Goal: Task Accomplishment & Management: Manage account settings

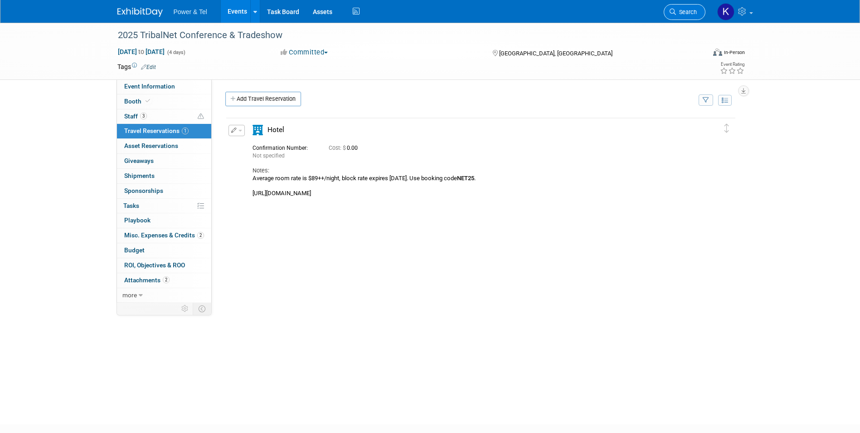
click at [692, 14] on span "Search" at bounding box center [686, 12] width 21 height 7
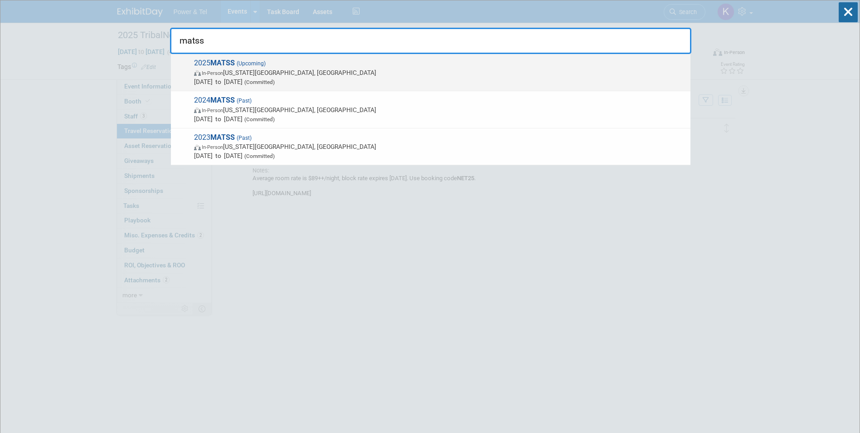
type input "matss"
click at [223, 65] on strong "MATSS" at bounding box center [222, 63] width 24 height 9
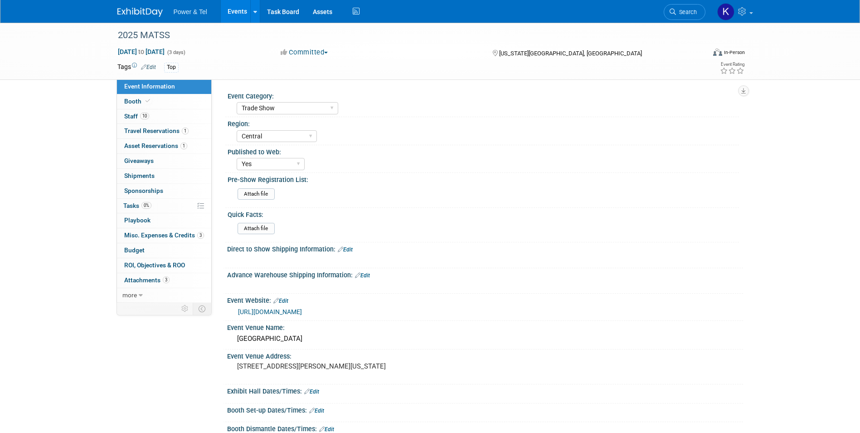
select select "Trade Show"
select select "Central"
select select "Yes"
click at [141, 278] on span "Attachments 3" at bounding box center [146, 279] width 45 height 7
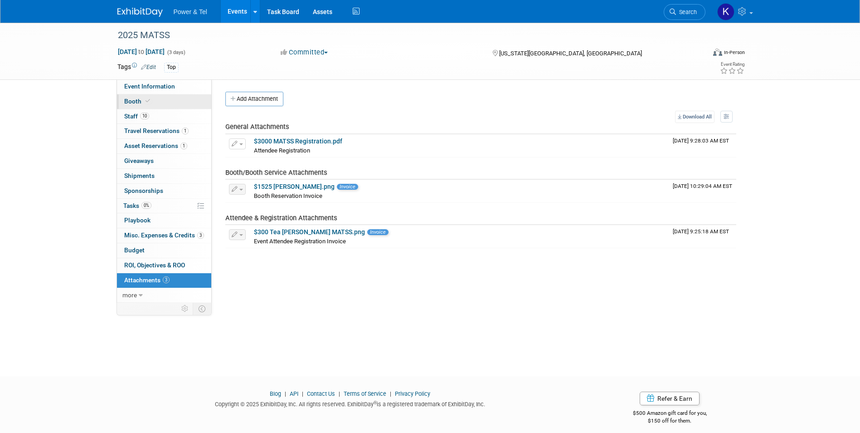
click at [136, 101] on span "Booth" at bounding box center [138, 101] width 28 height 7
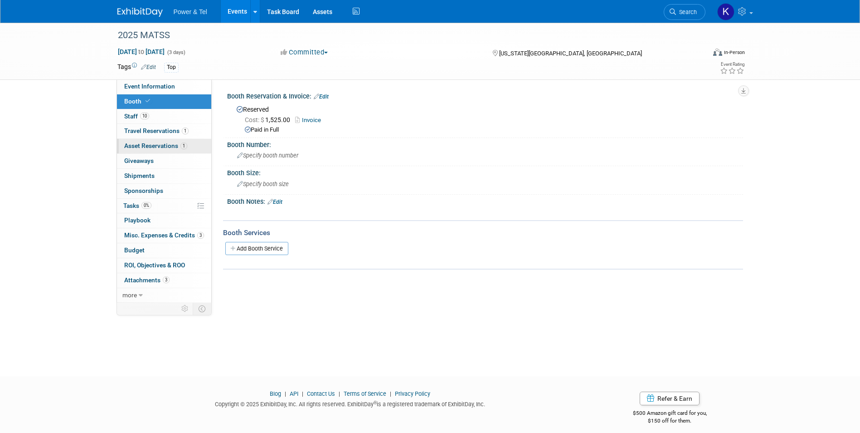
click at [133, 146] on span "Asset Reservations 1" at bounding box center [155, 145] width 63 height 7
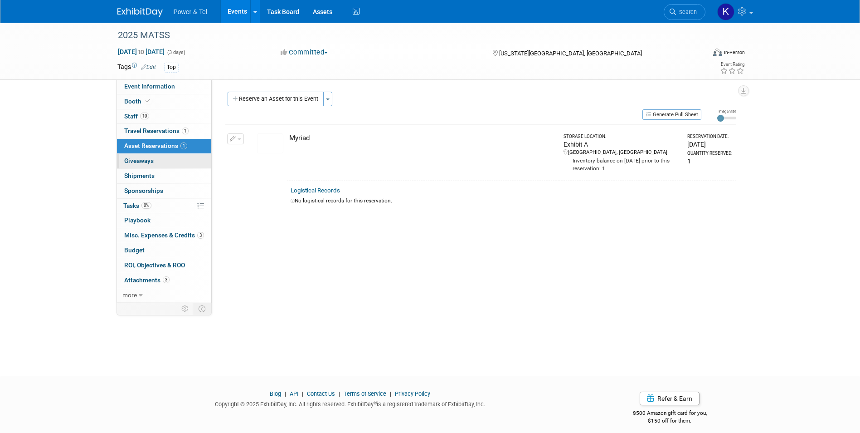
click at [134, 161] on span "Giveaways 0" at bounding box center [138, 160] width 29 height 7
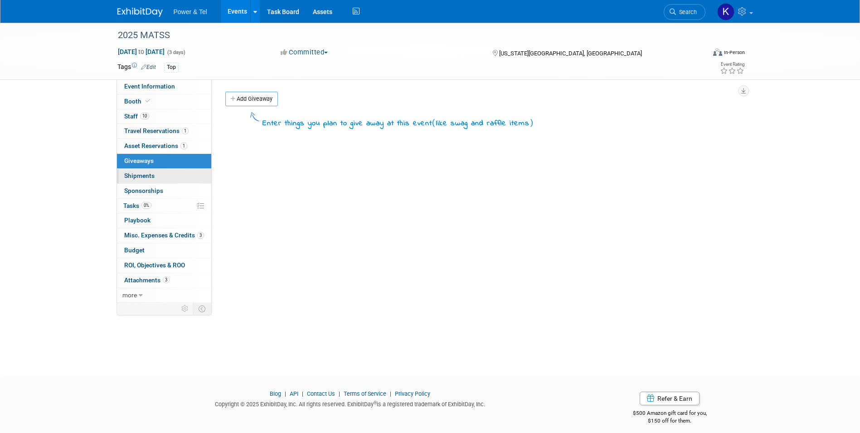
click at [138, 174] on span "Shipments 0" at bounding box center [139, 175] width 30 height 7
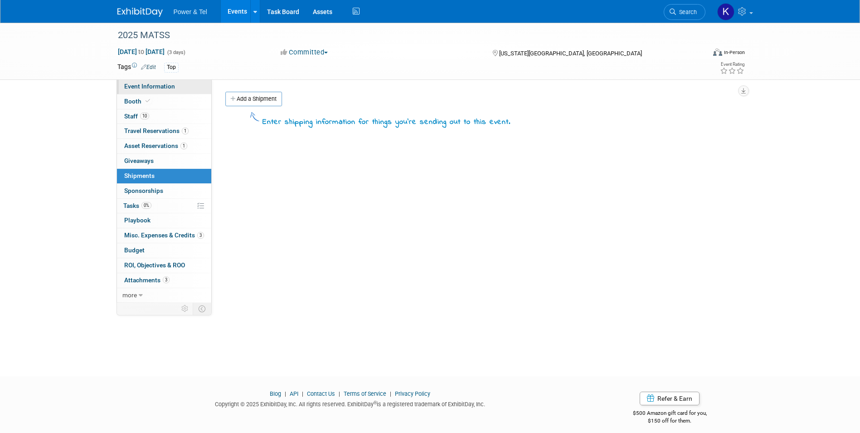
click at [141, 81] on link "Event Information" at bounding box center [164, 86] width 94 height 15
select select "Trade Show"
select select "Central"
select select "Yes"
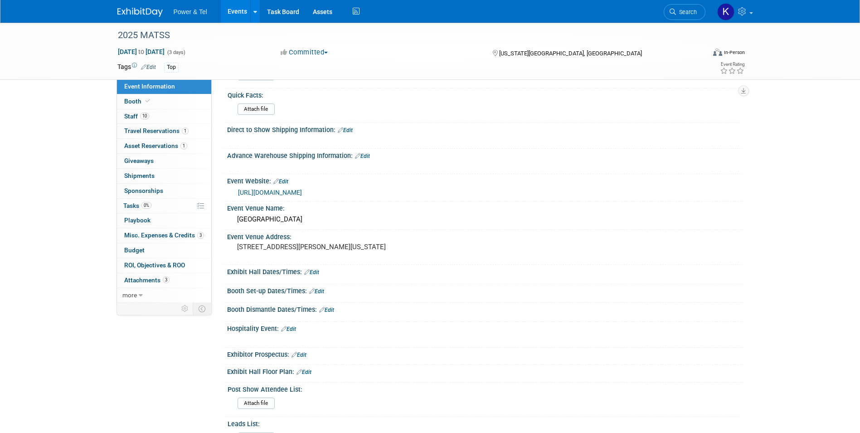
scroll to position [91, 0]
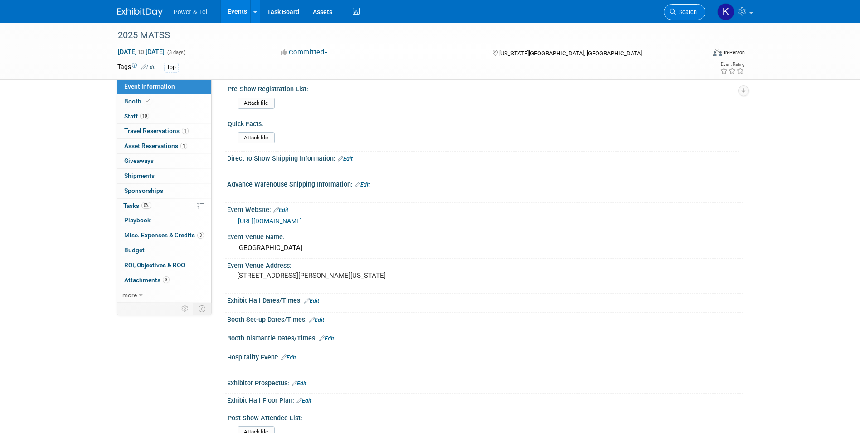
click at [689, 11] on span "Search" at bounding box center [686, 12] width 21 height 7
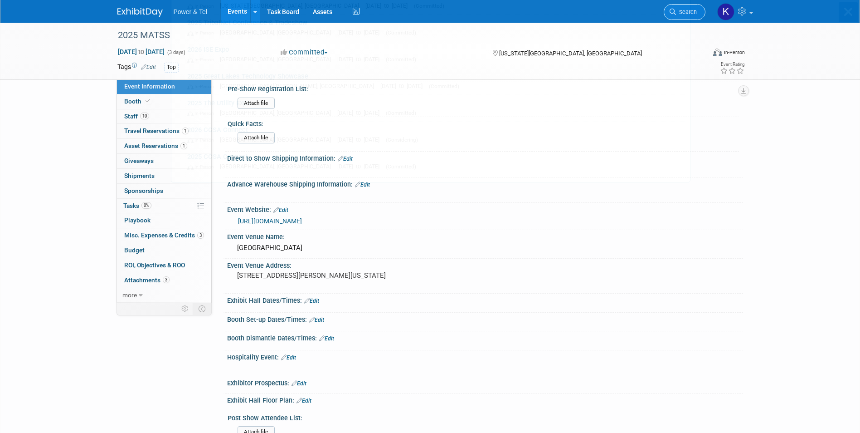
scroll to position [0, 0]
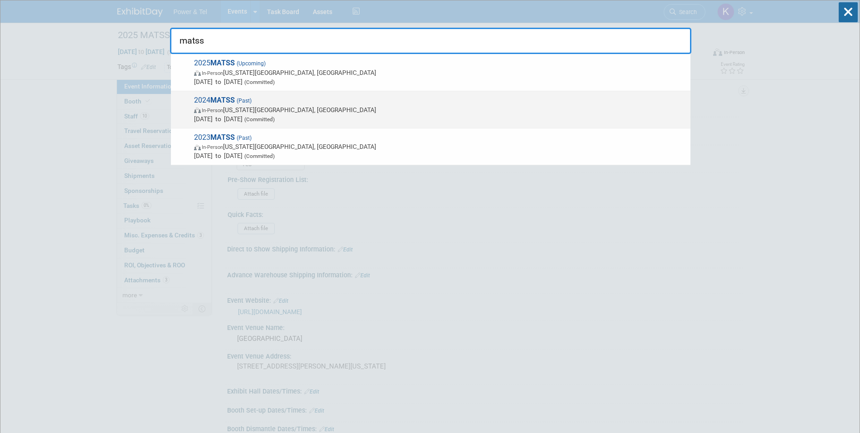
type input "matss"
click at [221, 96] on strong "MATSS" at bounding box center [222, 100] width 24 height 9
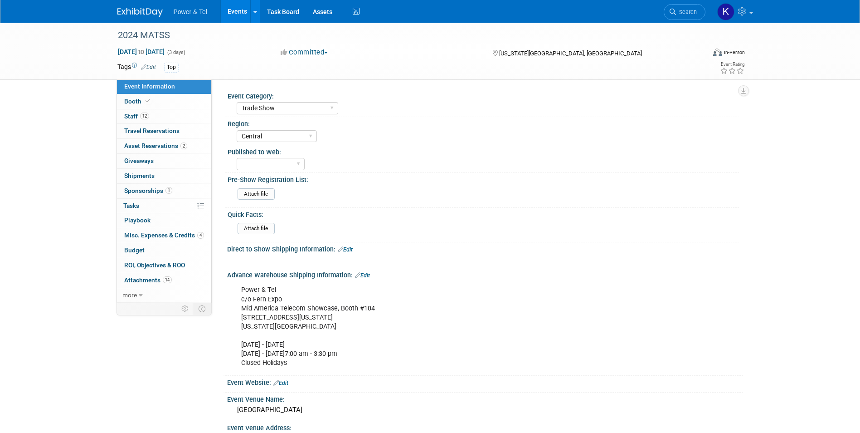
select select "Trade Show"
select select "Central"
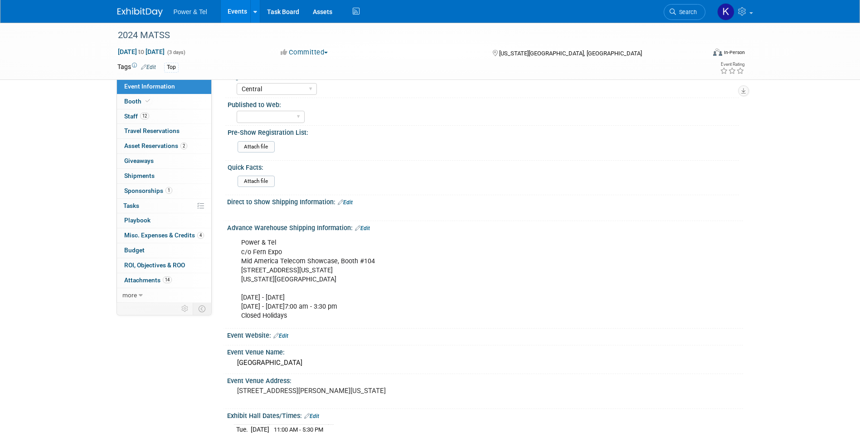
scroll to position [91, 0]
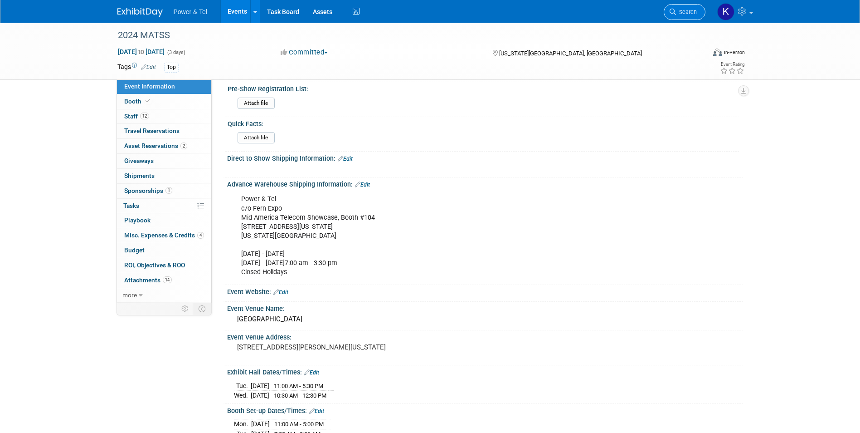
click at [689, 16] on link "Search" at bounding box center [685, 12] width 42 height 16
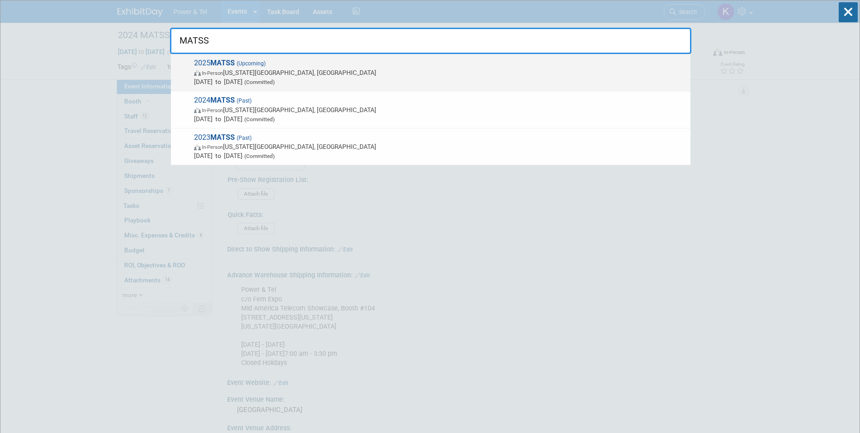
type input "MATSS"
click at [241, 65] on span "(Upcoming)" at bounding box center [250, 63] width 31 height 6
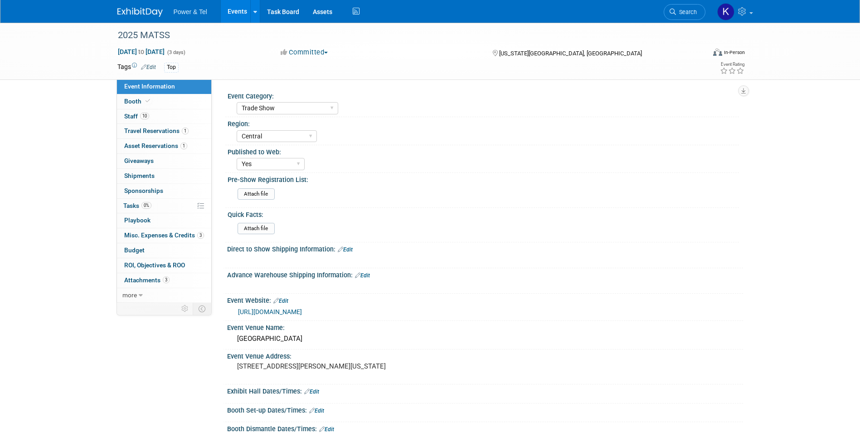
select select "Trade Show"
select select "Central"
select select "Yes"
click at [137, 104] on span "Booth" at bounding box center [138, 101] width 28 height 7
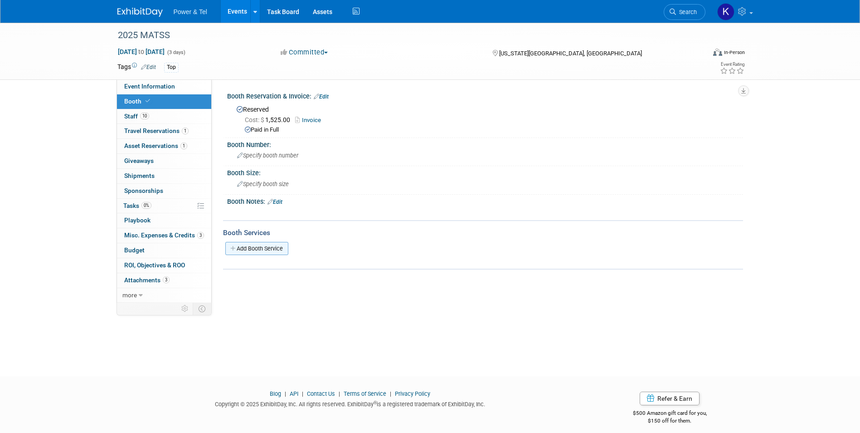
click at [281, 248] on link "Add Booth Service" at bounding box center [256, 248] width 63 height 13
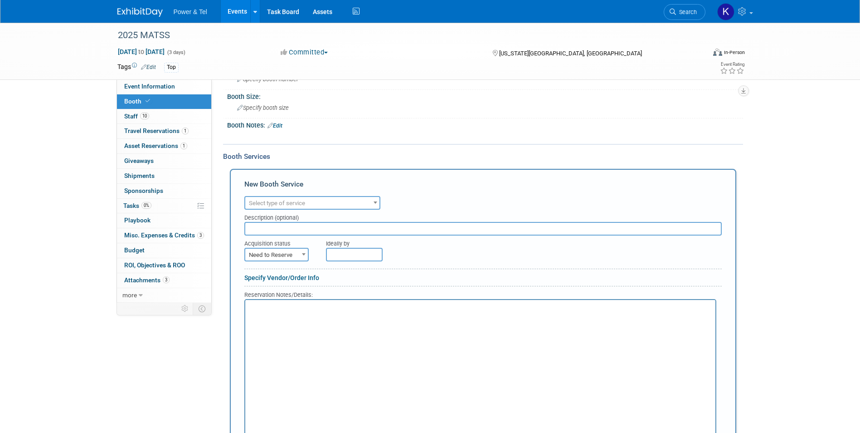
scroll to position [91, 0]
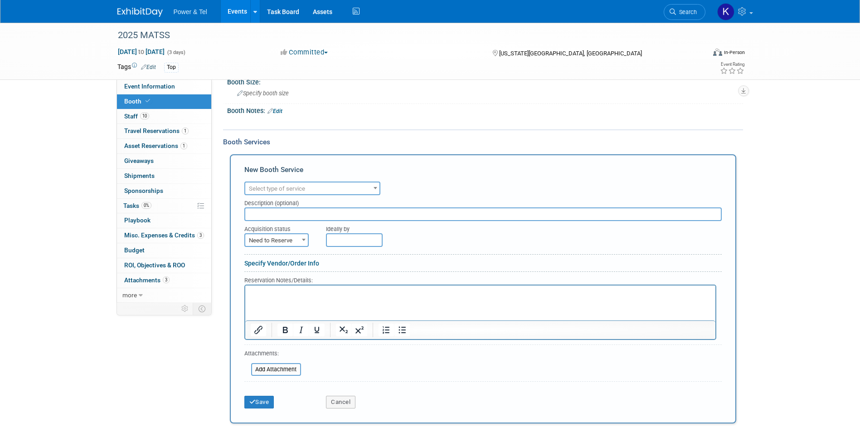
click at [314, 296] on html at bounding box center [480, 291] width 470 height 12
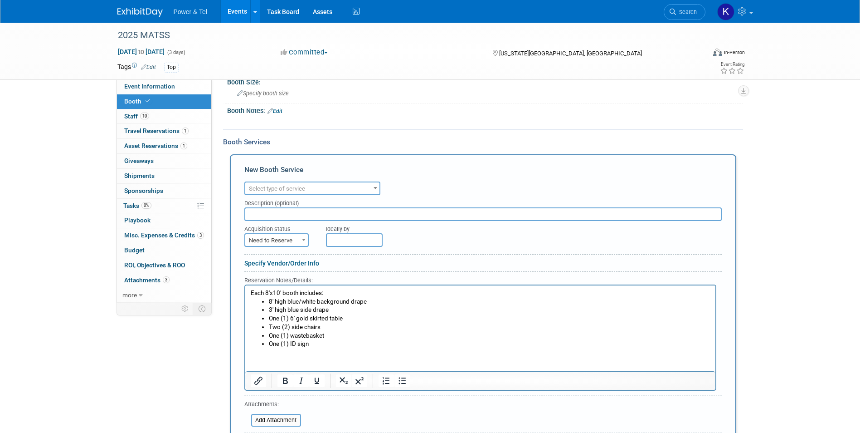
click at [302, 348] on html "Each 8'x10' booth includes: 8' high blue/white background drape 3' high blue si…" at bounding box center [480, 316] width 470 height 63
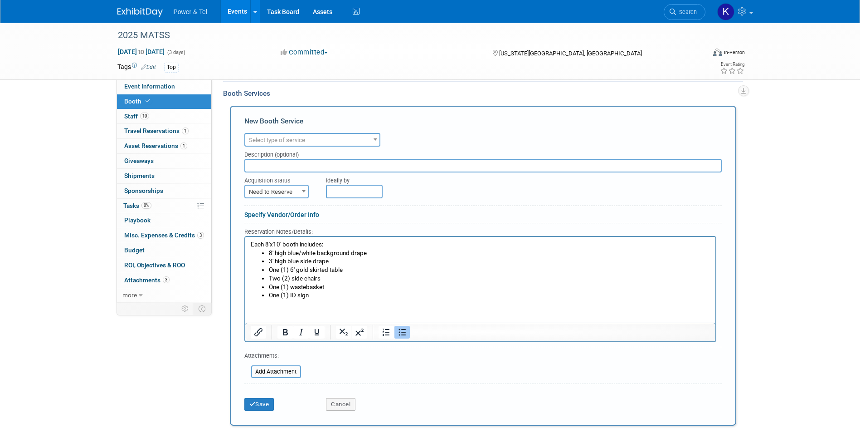
scroll to position [136, 0]
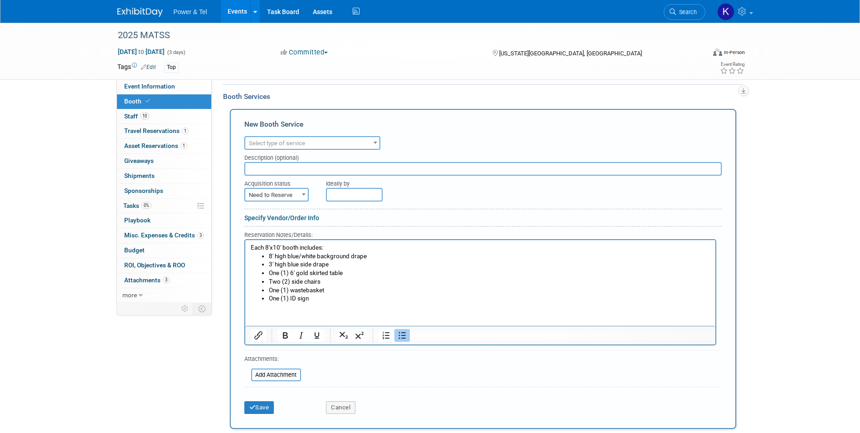
click at [336, 144] on span "Select type of service" at bounding box center [312, 143] width 134 height 13
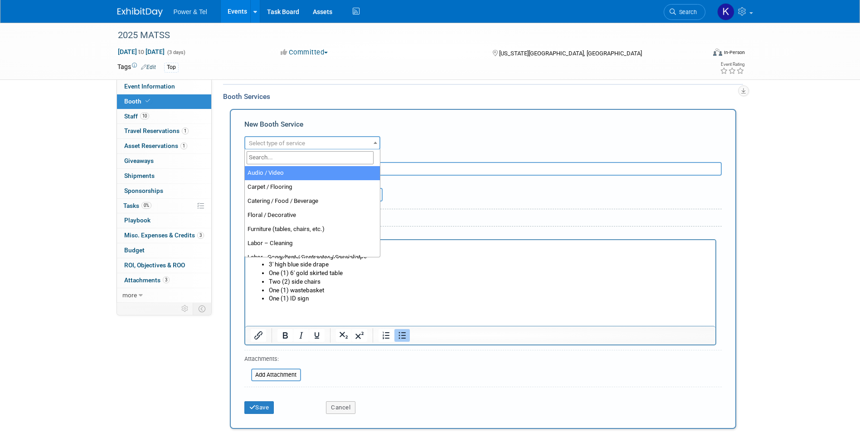
click at [445, 134] on div "Audio / Video Carpet / Flooring Catering / Food / Beverage Floral / Decorative …" at bounding box center [483, 142] width 478 height 16
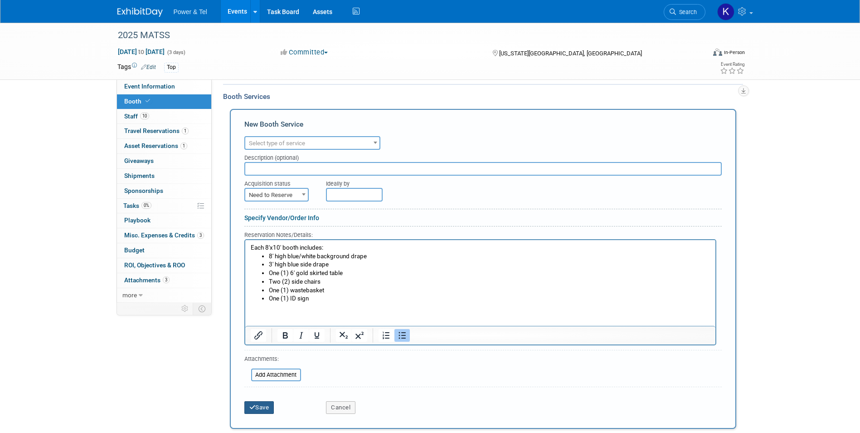
click at [265, 409] on button "Save" at bounding box center [259, 407] width 30 height 13
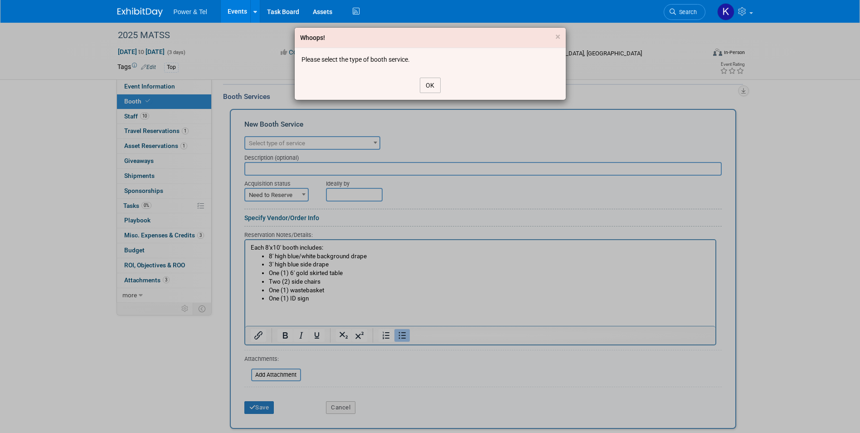
click at [437, 85] on button "OK" at bounding box center [430, 85] width 21 height 15
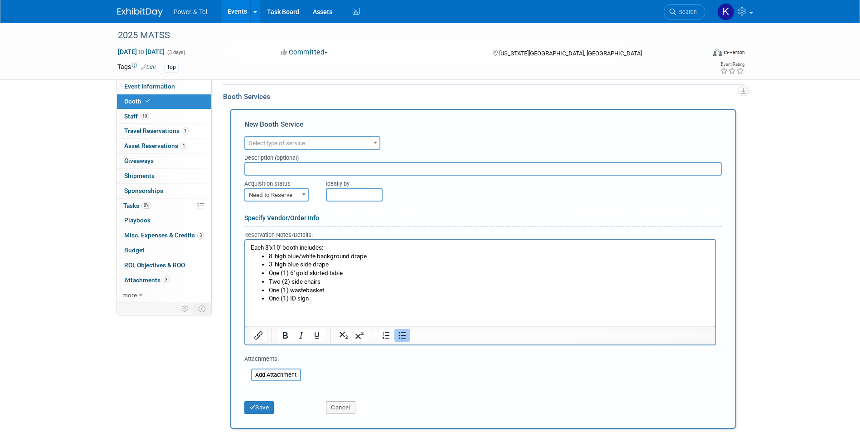
click at [353, 137] on span "Select type of service" at bounding box center [312, 143] width 134 height 13
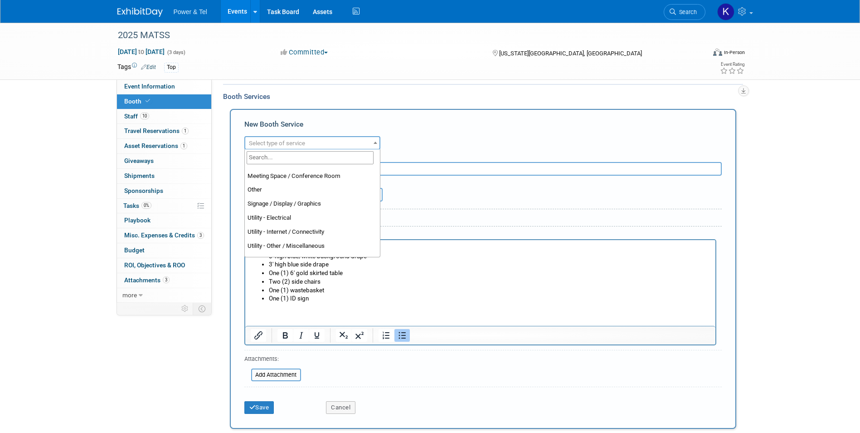
scroll to position [222, 0]
select select "1"
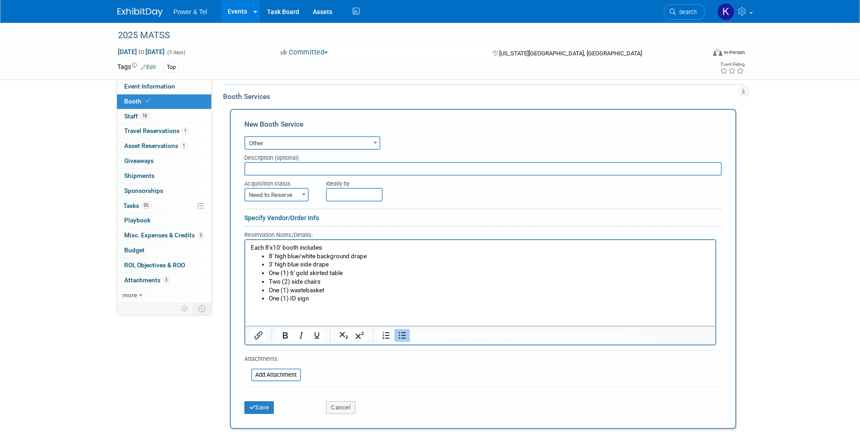
click at [302, 195] on span at bounding box center [303, 194] width 9 height 12
select select "2"
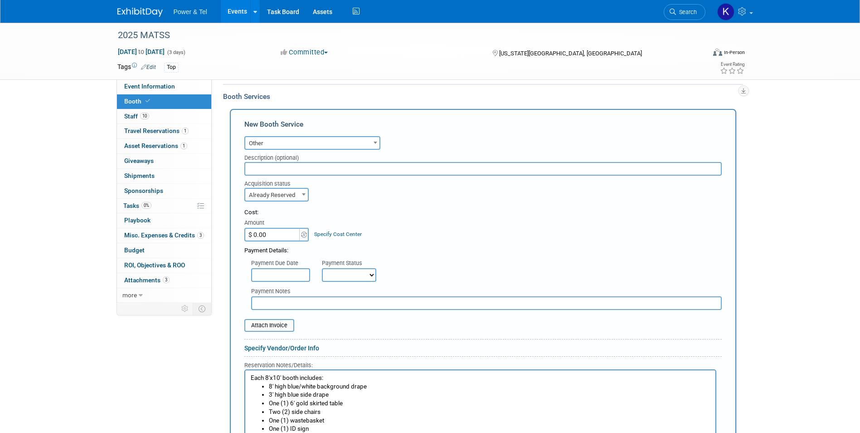
click at [299, 171] on input "text" at bounding box center [483, 169] width 478 height 14
drag, startPoint x: 330, startPoint y: 379, endPoint x: 239, endPoint y: 376, distance: 91.2
click at [245, 376] on html "Each 8'x10' booth includes: 8' high blue/white background drape 3' high blue si…" at bounding box center [480, 401] width 470 height 63
copy p "Each 8'x10' booth includes:"
click at [319, 171] on input "text" at bounding box center [483, 169] width 478 height 14
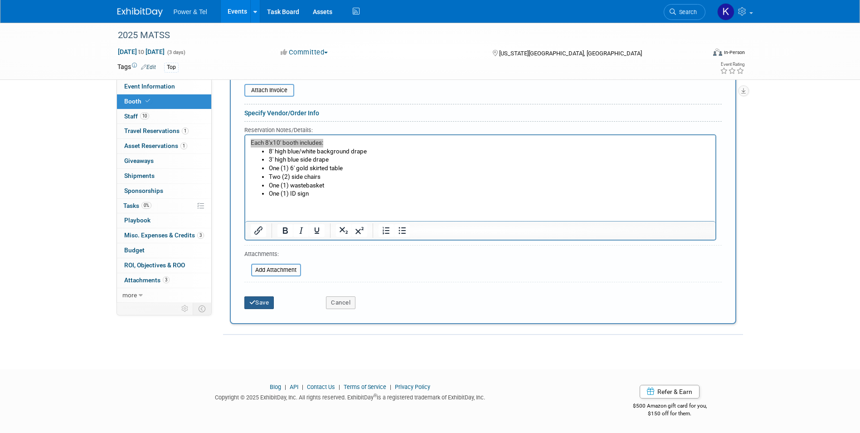
type input "Each 8'x10' booth includes:"
click at [254, 302] on icon "submit" at bounding box center [252, 302] width 6 height 6
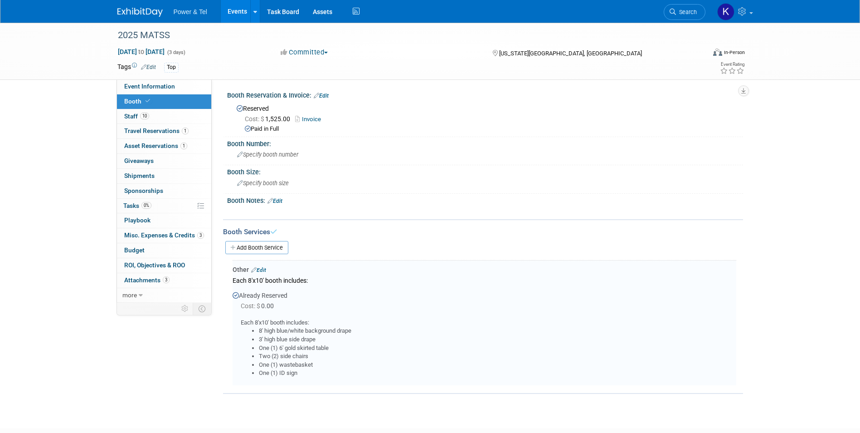
scroll to position [0, 0]
click at [132, 385] on div "Event Information Event Info Booth Booth 10 Staff 10 Staff 1 Travel Reservation…" at bounding box center [430, 209] width 639 height 372
click at [265, 269] on link "Edit" at bounding box center [258, 271] width 15 height 6
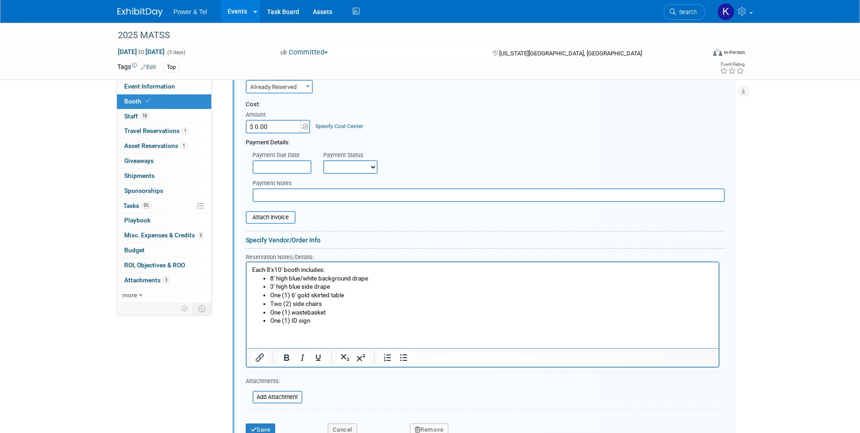
scroll to position [248, 0]
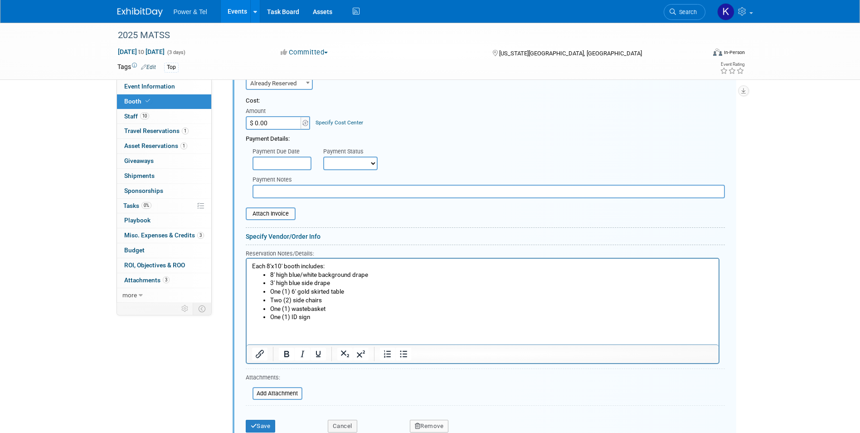
click at [331, 321] on html "Each 8'x10' booth includes: 8' high blue/white background drape 3' high blue si…" at bounding box center [482, 289] width 472 height 63
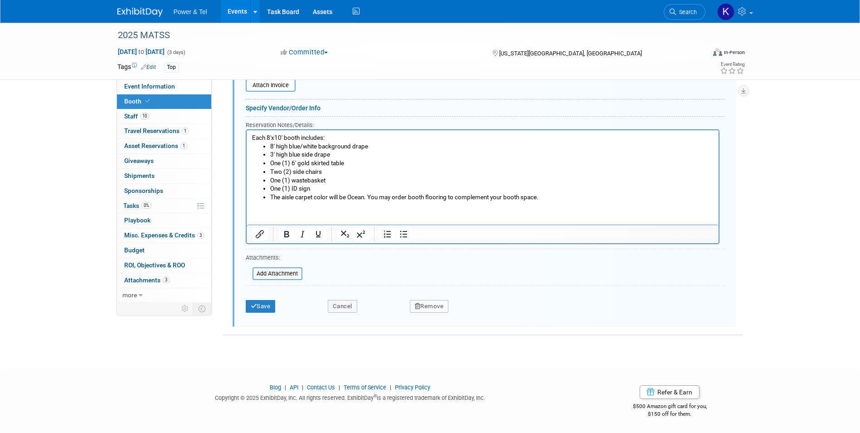
scroll to position [377, 0]
click at [259, 304] on button "Save" at bounding box center [261, 305] width 30 height 13
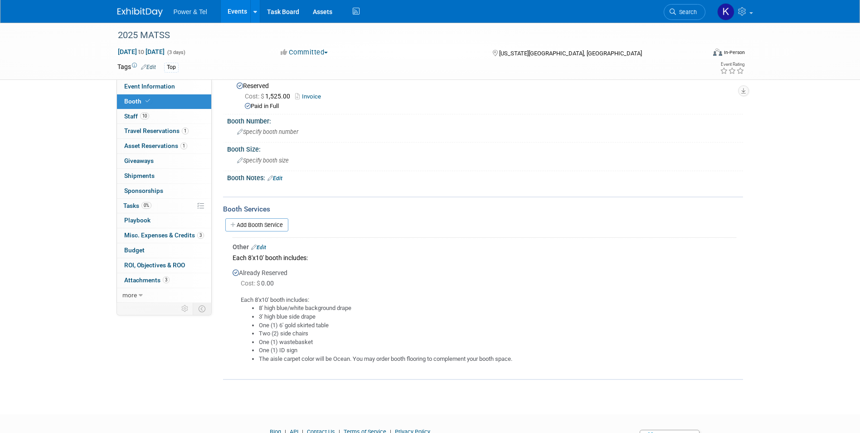
scroll to position [23, 0]
click at [278, 176] on link "Edit" at bounding box center [275, 179] width 15 height 6
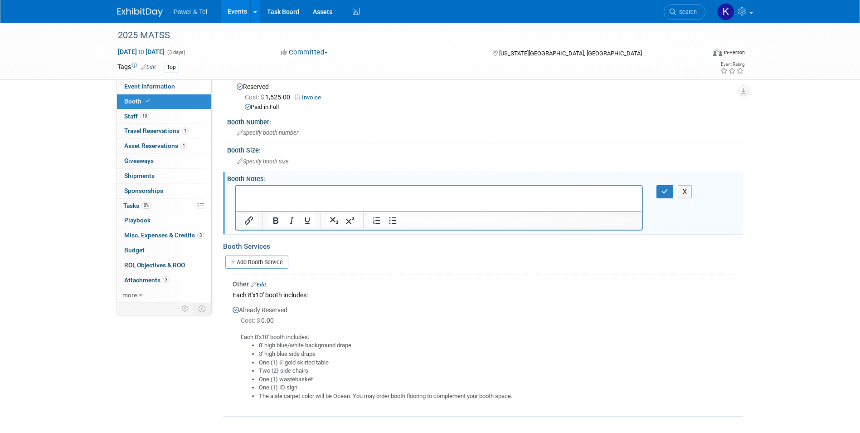
scroll to position [0, 0]
click at [370, 195] on p "﻿[EMAIL_ADDRESS][DOMAIN_NAME]" at bounding box center [439, 193] width 396 height 9
click at [672, 193] on button "button" at bounding box center [665, 191] width 17 height 13
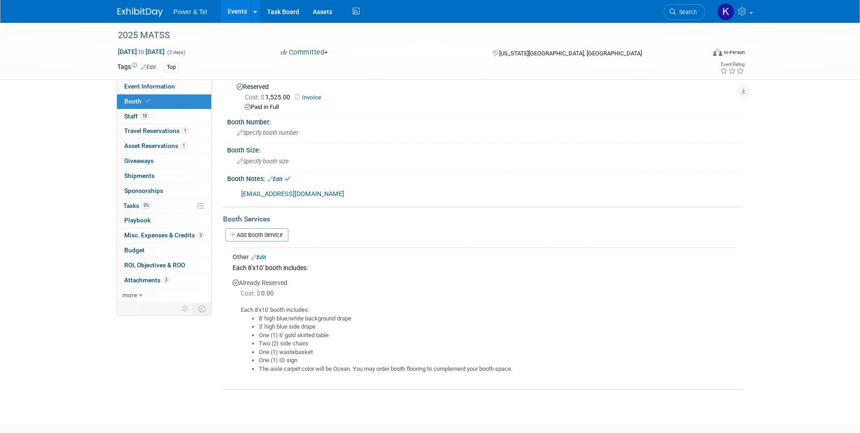
click at [135, 332] on div "Event Information Event Info Booth Booth 10 Staff 10 Staff 1 Travel Reservation…" at bounding box center [430, 195] width 639 height 390
